Goal: Navigation & Orientation: Find specific page/section

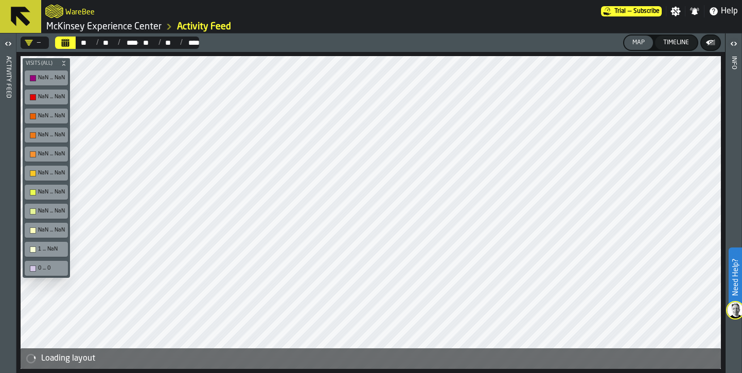
click at [671, 14] on icon "button-toggle-Settings" at bounding box center [675, 11] width 10 height 10
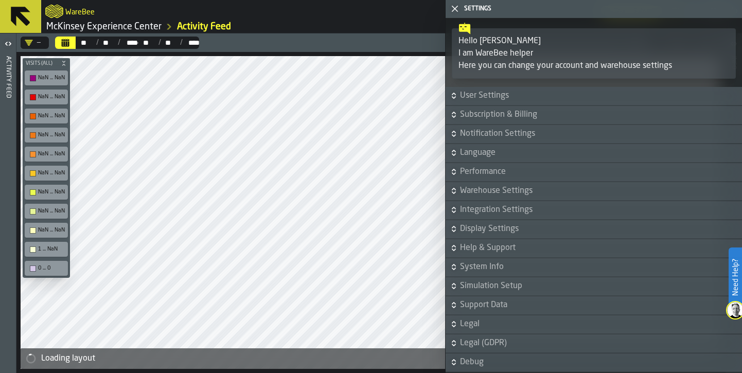
click at [458, 12] on icon "button-toggle-Close me" at bounding box center [454, 9] width 12 height 12
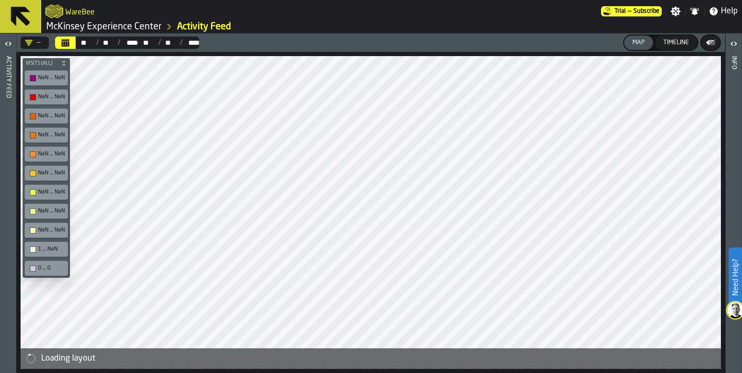
click at [5, 53] on label "button-toggle-Open" at bounding box center [8, 44] width 14 height 19
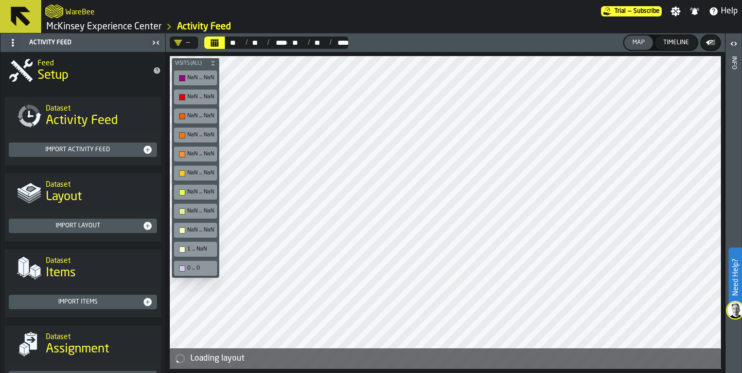
click at [55, 77] on span "Setup" at bounding box center [53, 75] width 31 height 16
click at [36, 71] on div "Feed Setup" at bounding box center [90, 70] width 115 height 43
click at [118, 28] on link "McKinsey Experience Center" at bounding box center [103, 26] width 115 height 11
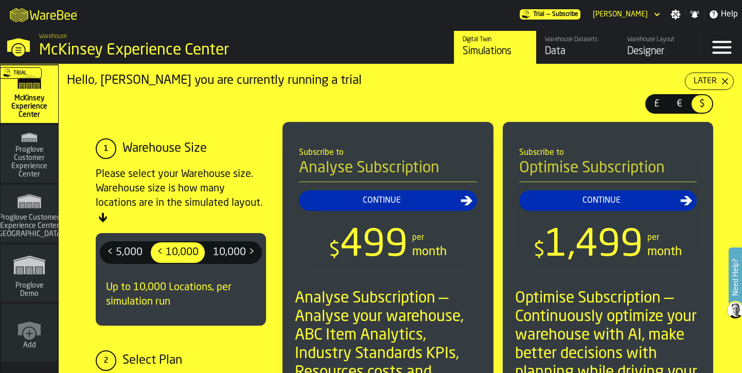
click at [27, 54] on icon "button-toggle-Close —> Warehouse Menu" at bounding box center [18, 45] width 25 height 25
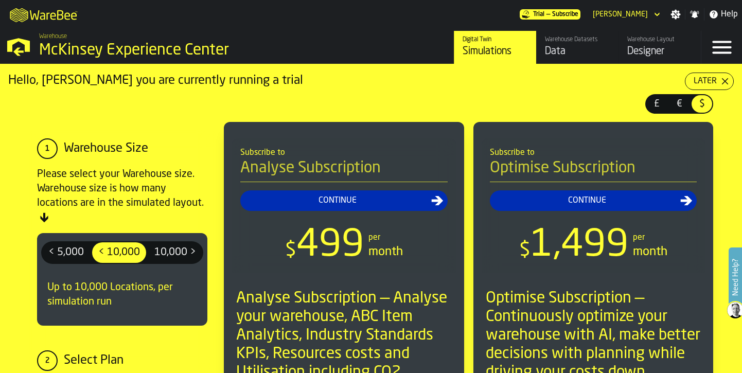
click at [717, 81] on div "Later" at bounding box center [704, 81] width 31 height 12
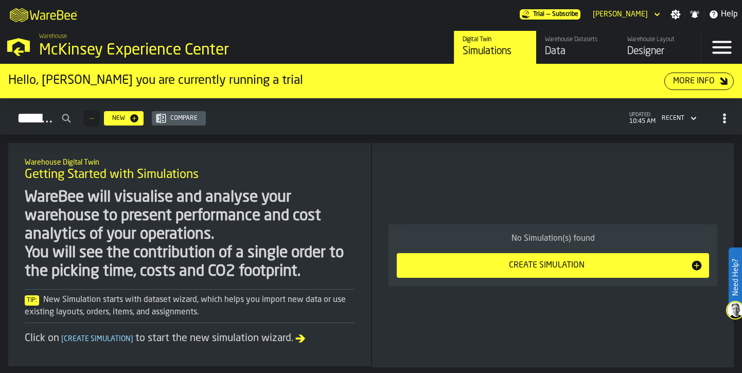
click at [83, 47] on div "McKinsey Experience Center" at bounding box center [178, 50] width 278 height 19
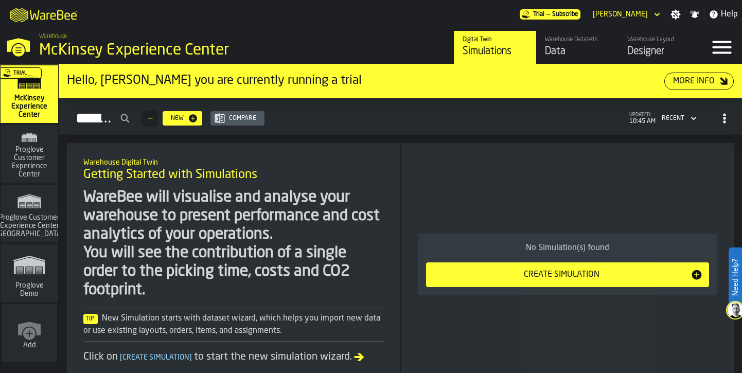
click at [26, 357] on div "Add" at bounding box center [30, 333] width 56 height 58
click at [14, 338] on div "Add" at bounding box center [30, 333] width 56 height 58
click at [33, 344] on span "Add" at bounding box center [29, 345] width 13 height 8
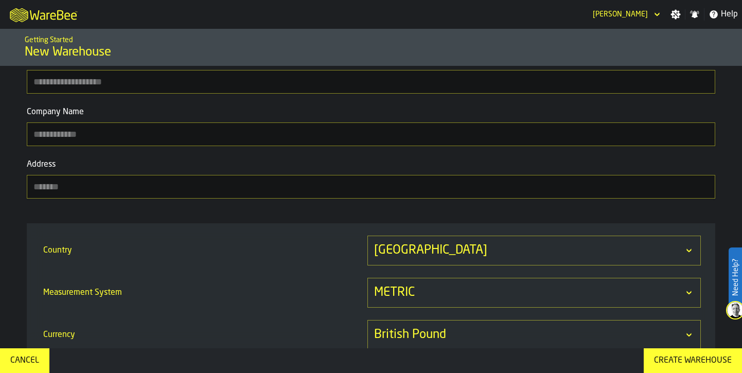
scroll to position [71, 0]
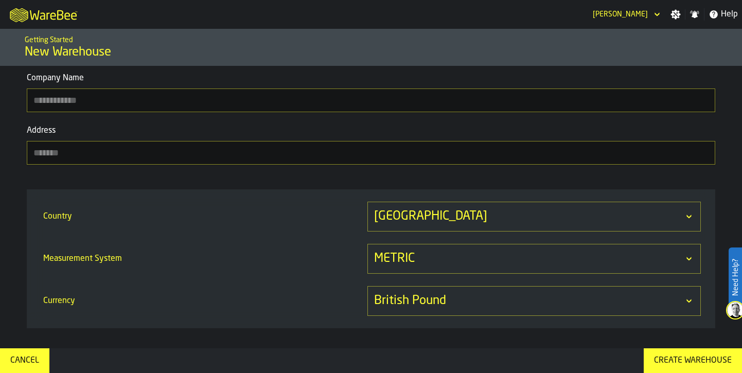
click at [22, 363] on div "Cancel" at bounding box center [24, 360] width 37 height 12
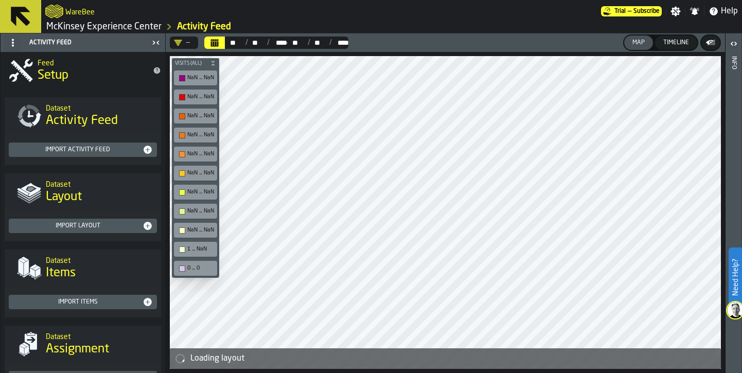
click at [56, 70] on span "Setup" at bounding box center [53, 75] width 31 height 16
click at [13, 37] on span at bounding box center [13, 42] width 16 height 16
click at [19, 68] on div "Show Setup" at bounding box center [37, 63] width 53 height 12
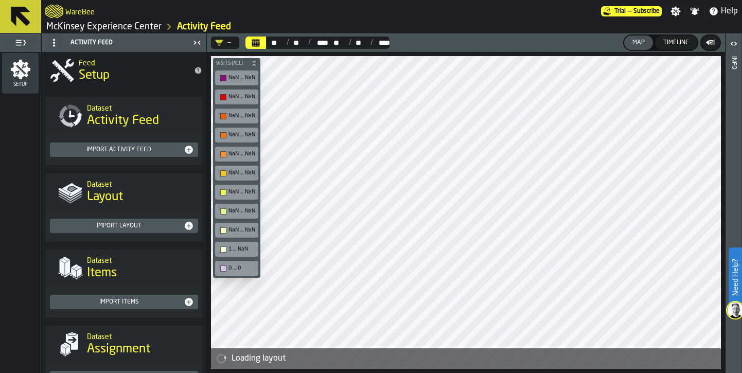
click at [24, 63] on icon "menu Setup" at bounding box center [21, 70] width 20 height 20
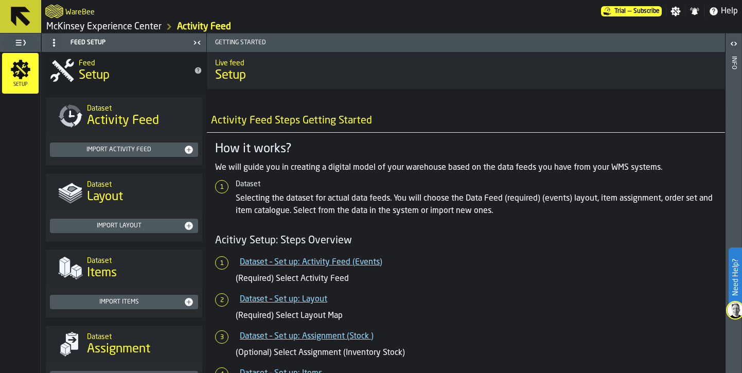
click at [103, 24] on link "McKinsey Experience Center" at bounding box center [103, 26] width 115 height 11
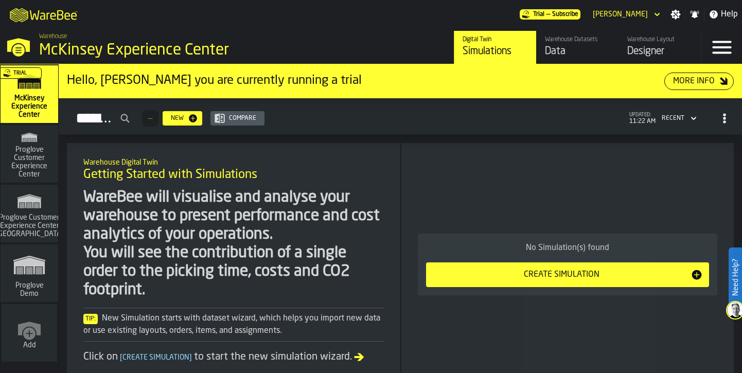
click at [575, 52] on div "Data" at bounding box center [577, 51] width 65 height 14
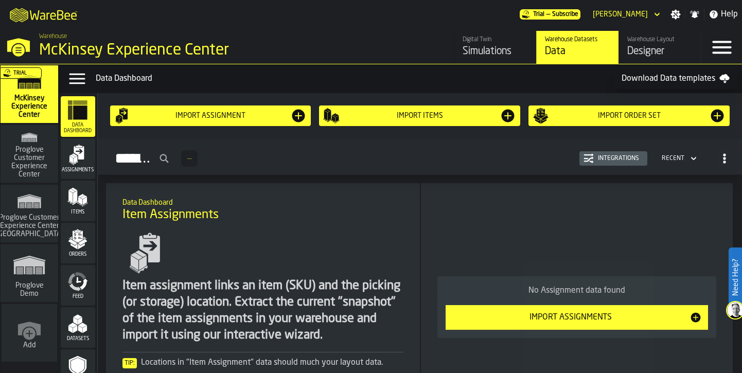
click at [656, 57] on div "Designer" at bounding box center [659, 51] width 65 height 14
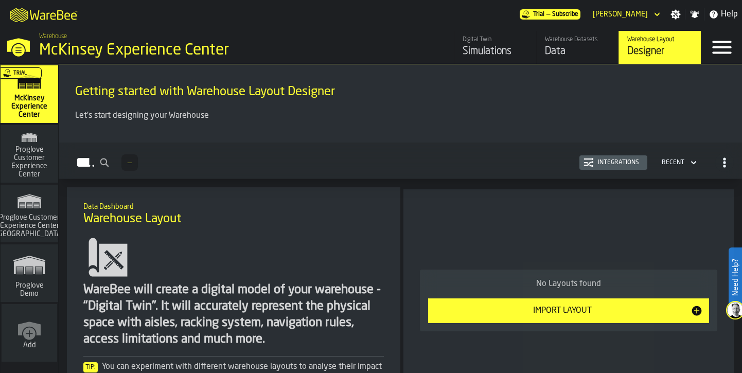
click at [723, 159] on icon "button-Layouts" at bounding box center [724, 162] width 10 height 10
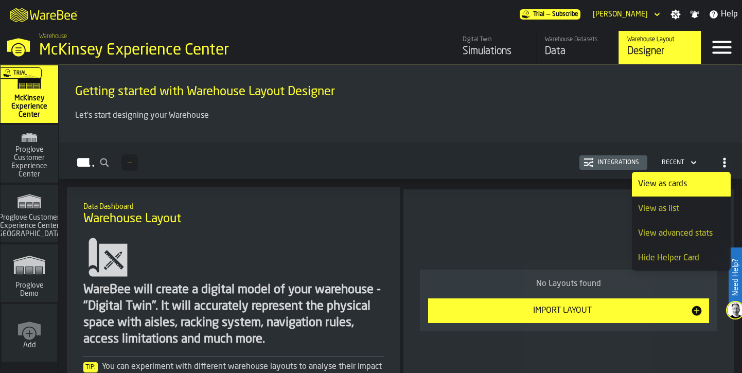
click at [723, 159] on icon "button-Layouts" at bounding box center [724, 162] width 10 height 10
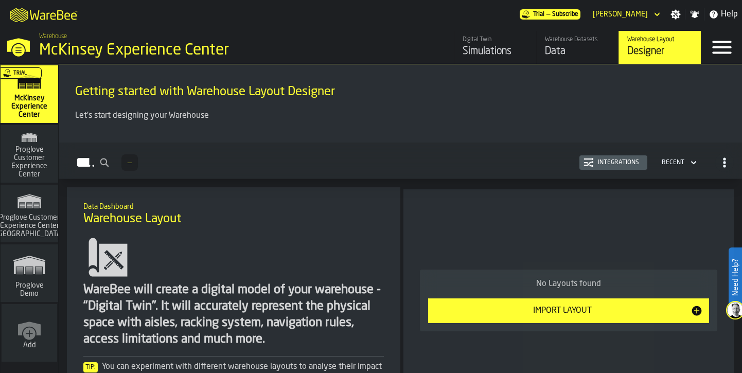
click at [19, 260] on polygon "link-to-/wh/i/e36b03eb-bea5-40ab-83a2-6422b9ded721/simulations" at bounding box center [29, 259] width 32 height 6
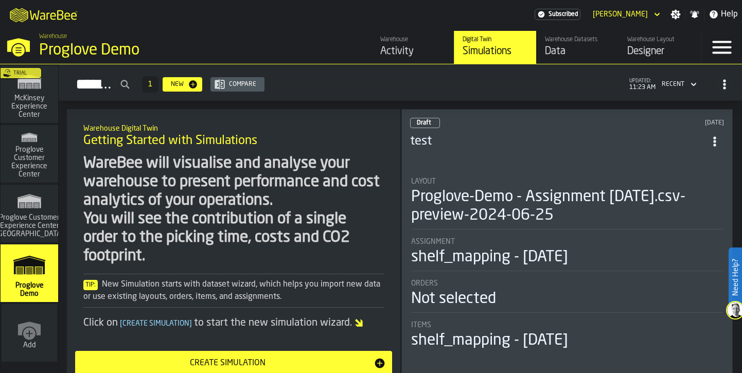
click at [48, 203] on icon "link-to-/wh/i/b725f59e-a7b8-4257-9acf-85a504d5909c/simulations" at bounding box center [29, 201] width 49 height 25
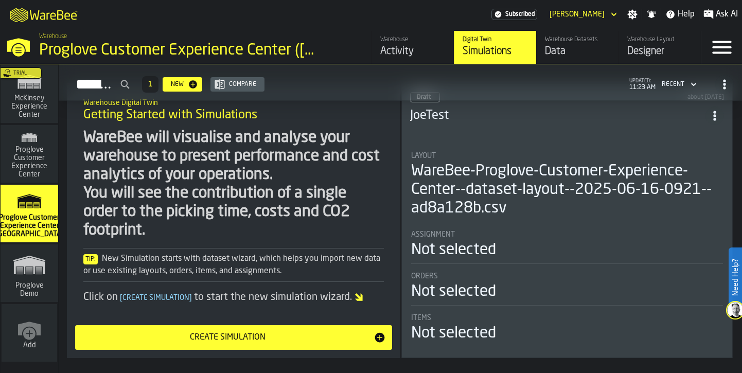
scroll to position [31, 0]
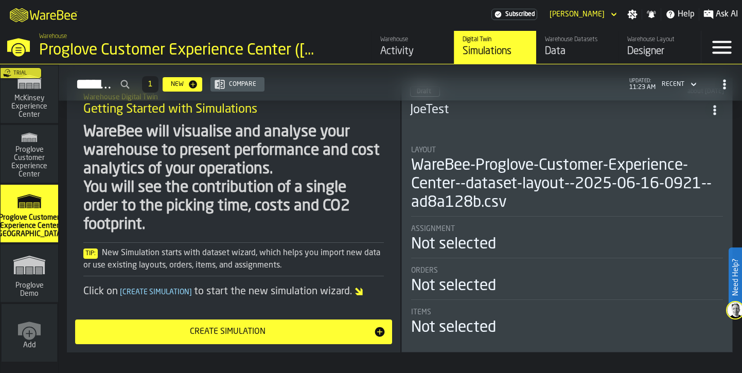
click at [25, 149] on span "Proglove Customer Experience Center" at bounding box center [29, 162] width 49 height 33
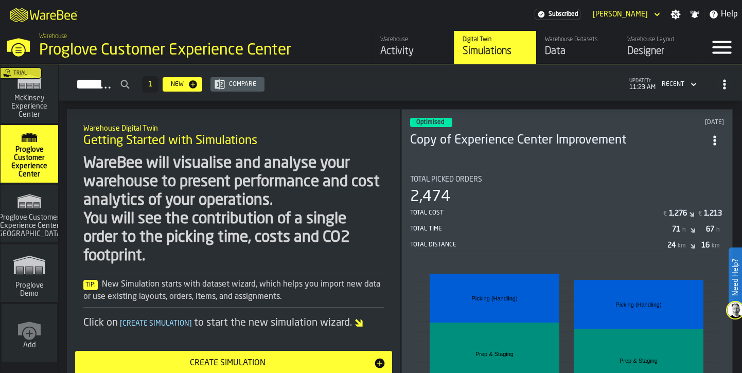
click at [31, 218] on span "Proglove Customer Experience Center ([GEOGRAPHIC_DATA])" at bounding box center [29, 225] width 77 height 25
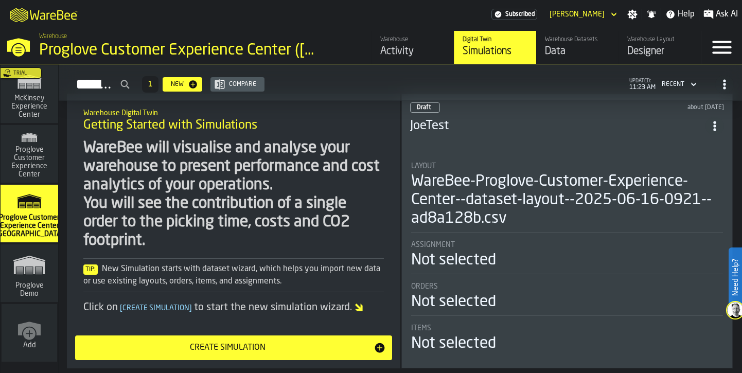
scroll to position [31, 0]
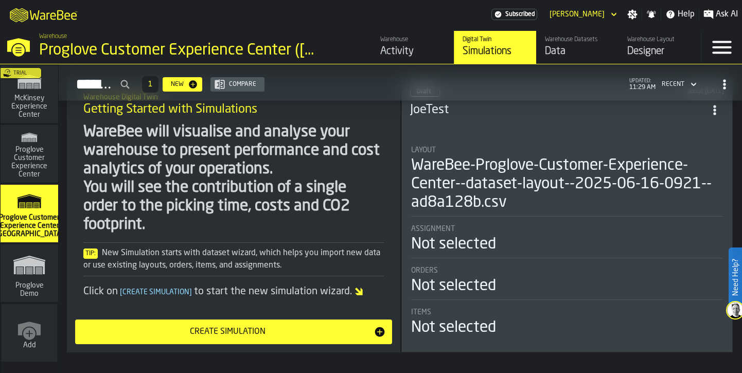
click at [571, 41] on div "Warehouse Datasets" at bounding box center [577, 39] width 65 height 7
